Goal: Information Seeking & Learning: Learn about a topic

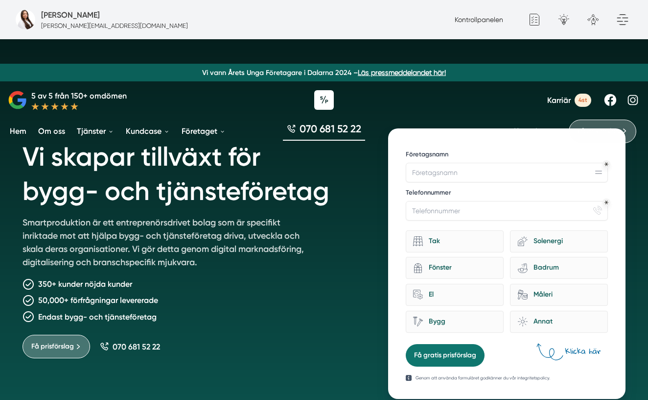
click at [560, 103] on span "Karriär" at bounding box center [559, 99] width 24 height 9
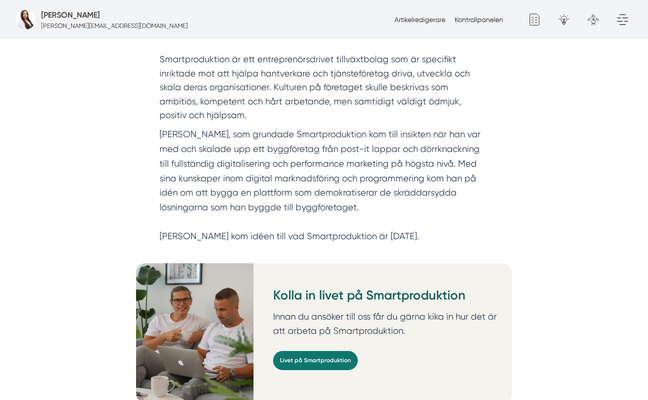
scroll to position [251, 0]
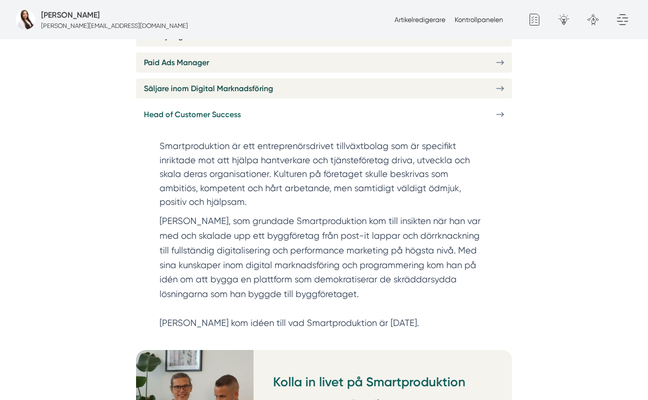
click at [229, 120] on span "Head of Customer Success" at bounding box center [192, 114] width 97 height 12
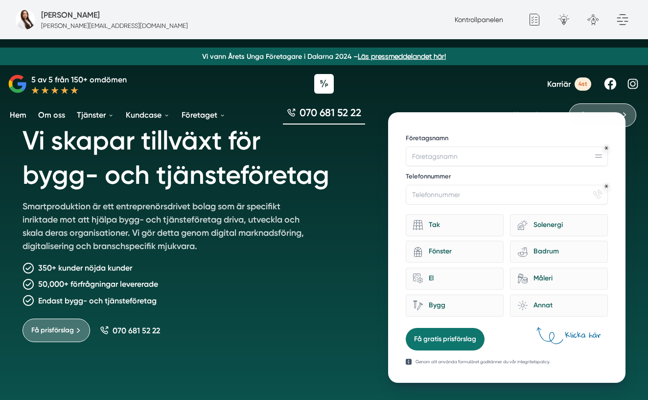
scroll to position [8, 0]
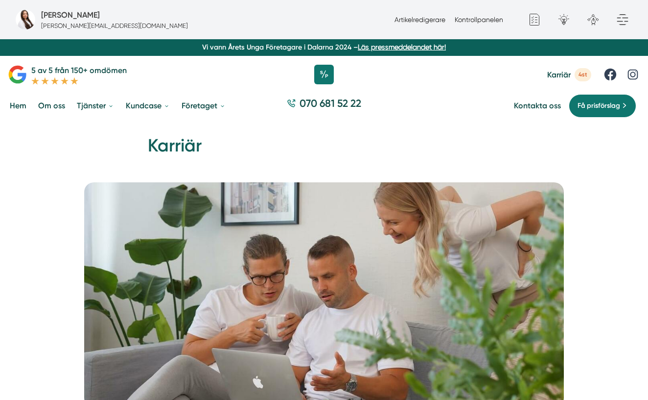
click at [561, 74] on span "Karriär" at bounding box center [559, 74] width 24 height 9
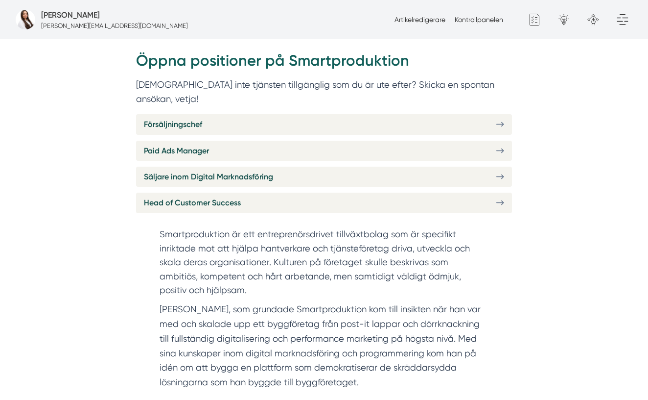
scroll to position [390, 0]
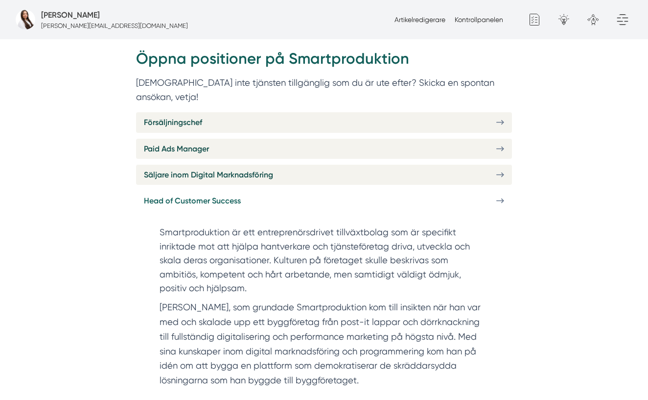
click at [252, 190] on link "Head of Customer Success" at bounding box center [324, 200] width 376 height 20
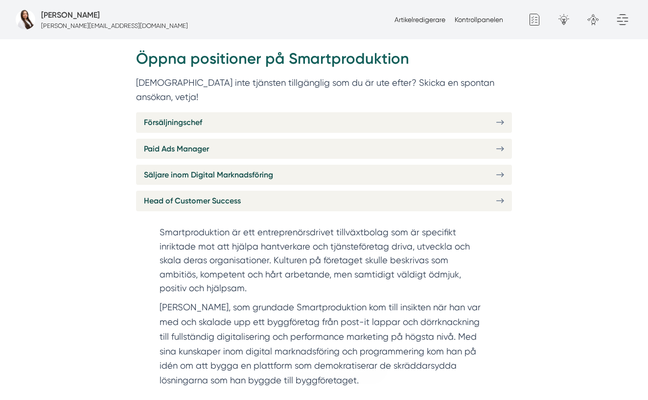
scroll to position [397, 0]
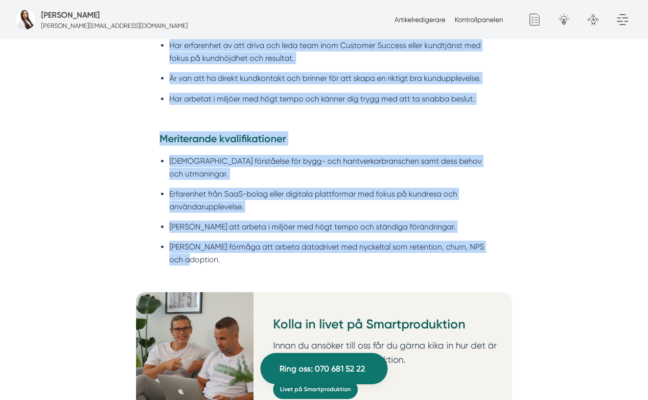
scroll to position [1075, 0]
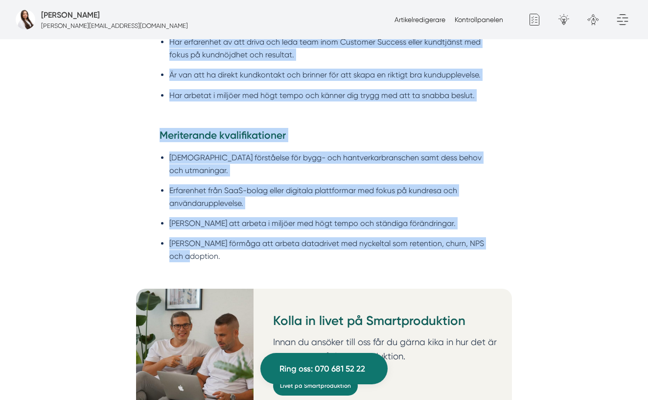
drag, startPoint x: 154, startPoint y: 57, endPoint x: 466, endPoint y: 252, distance: 367.7
copy div "Om Smartproduktion Vi på Smartproduktion hjälper bygg- och tjänsteföretag att s…"
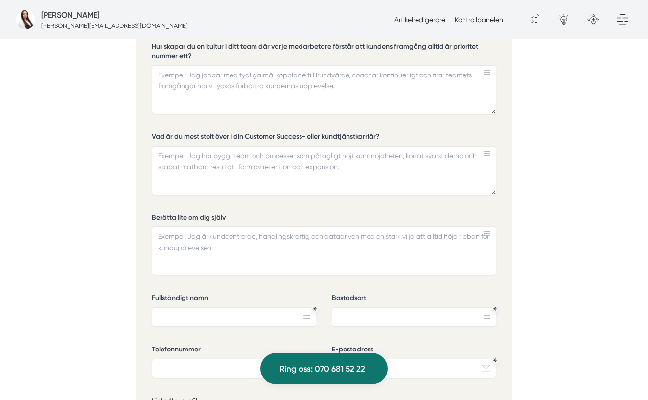
scroll to position [2341, 0]
